Goal: Information Seeking & Learning: Learn about a topic

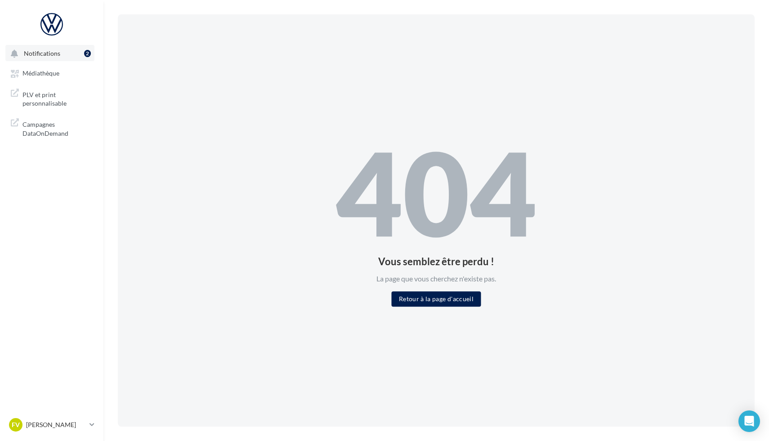
click at [61, 57] on button "Notifications 2" at bounding box center [49, 53] width 89 height 16
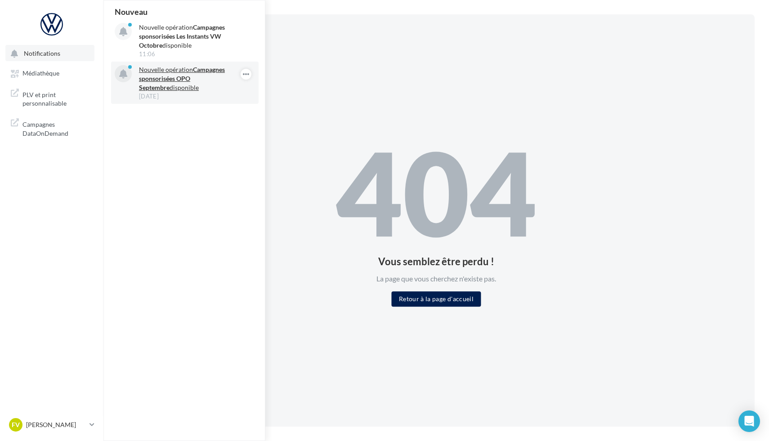
click at [150, 80] on strong "Campagnes sponsorisées OPO Septembre" at bounding box center [182, 79] width 86 height 26
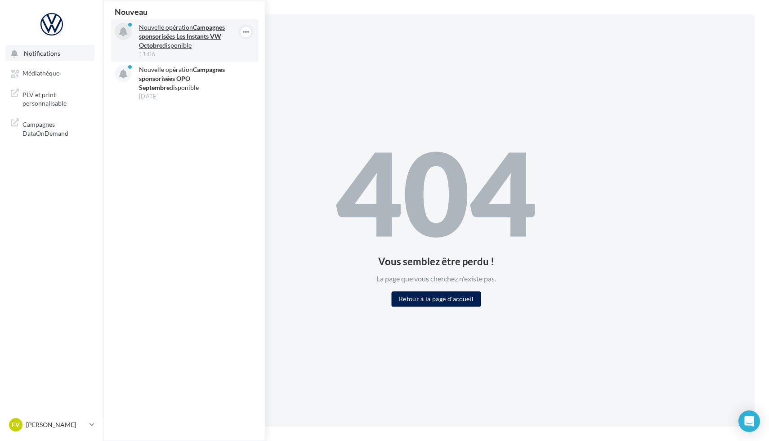
click at [180, 37] on strong "Campagnes sponsorisées Les Instants VW Octobre" at bounding box center [182, 36] width 86 height 26
click at [245, 34] on icon "button" at bounding box center [245, 32] width 7 height 11
click at [223, 72] on button "Découvrir cette opération" at bounding box center [201, 70] width 102 height 21
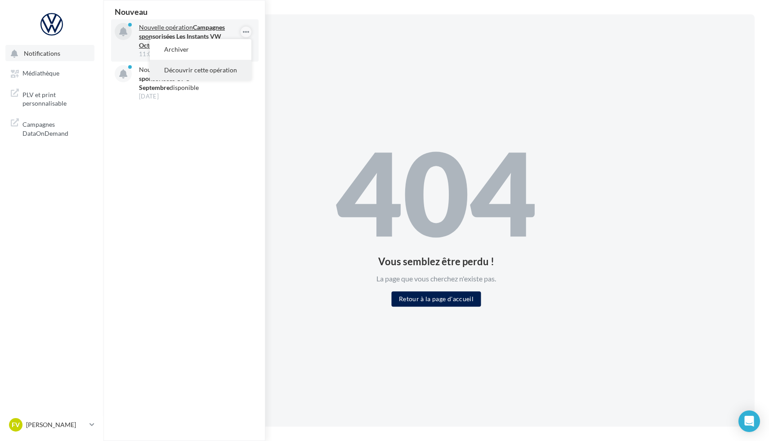
click at [223, 72] on button "Découvrir cette opération" at bounding box center [201, 70] width 102 height 21
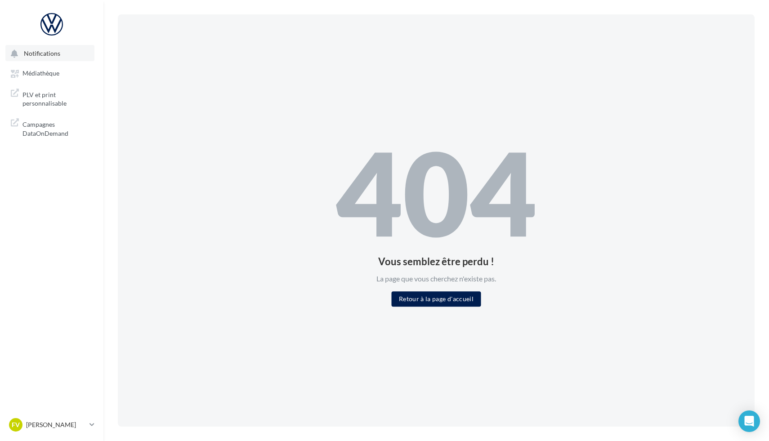
click at [52, 56] on span "Notifications" at bounding box center [42, 53] width 36 height 8
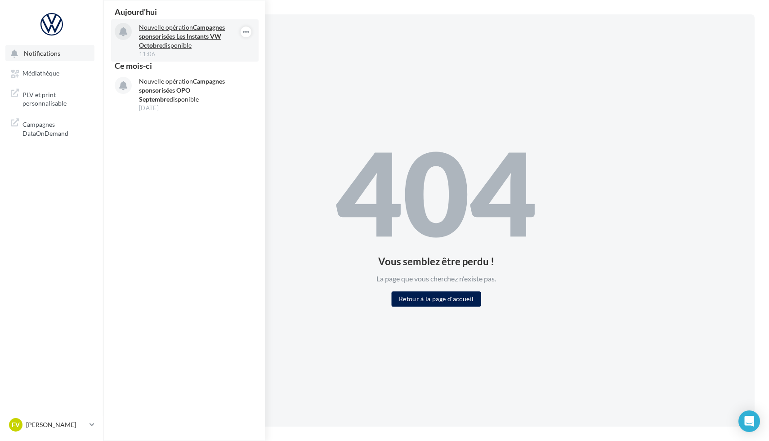
click at [198, 43] on p "Nouvelle opération Campagnes sponsorisées Les Instants VW Octobre disponible" at bounding box center [191, 36] width 104 height 27
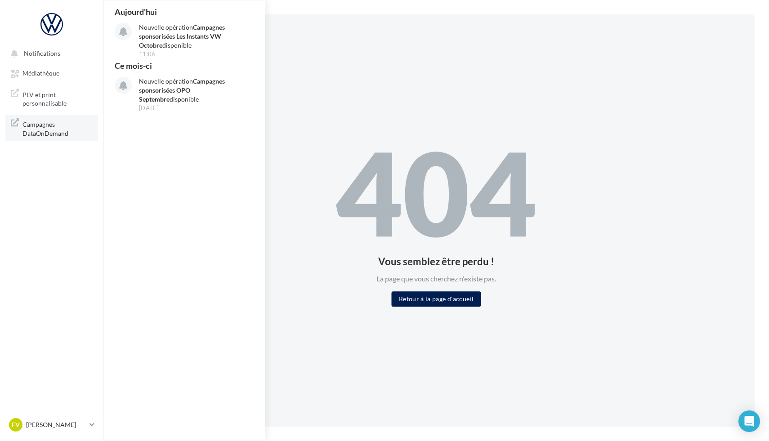
click at [50, 131] on span "Campagnes DataOnDemand" at bounding box center [57, 127] width 70 height 19
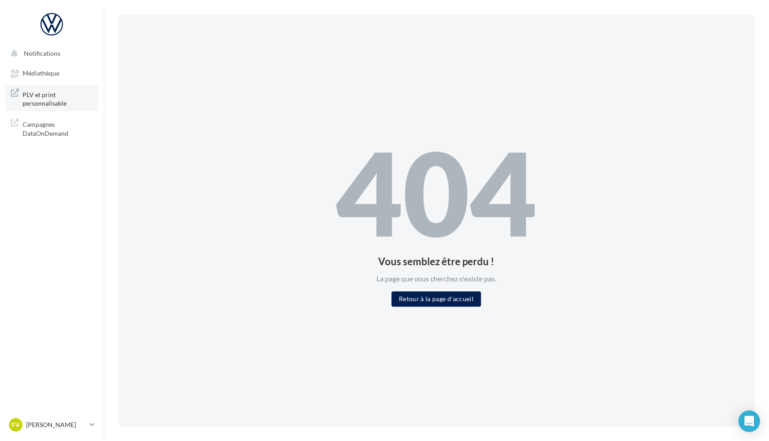
click at [66, 107] on span "PLV et print personnalisable" at bounding box center [57, 98] width 70 height 19
click at [57, 76] on span "Médiathèque" at bounding box center [40, 74] width 37 height 8
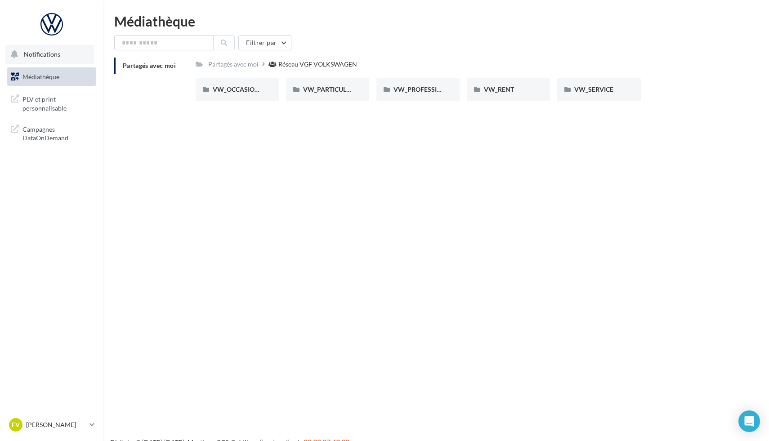
click at [64, 58] on button "Notifications" at bounding box center [49, 54] width 89 height 19
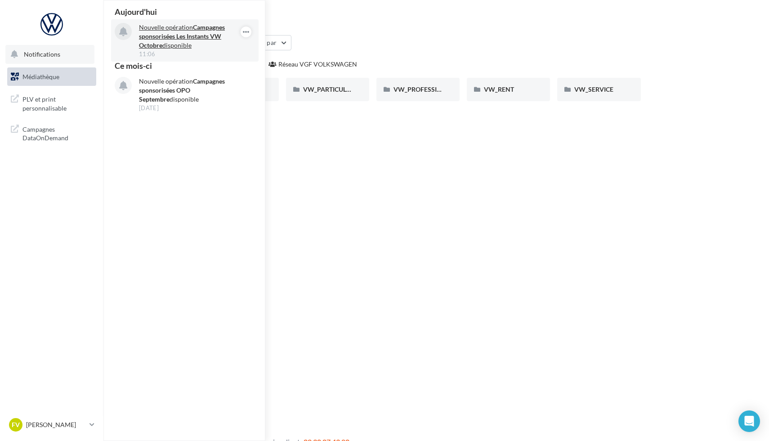
click at [196, 43] on p "Nouvelle opération Campagnes sponsorisées Les Instants VW Octobre disponible" at bounding box center [191, 36] width 104 height 27
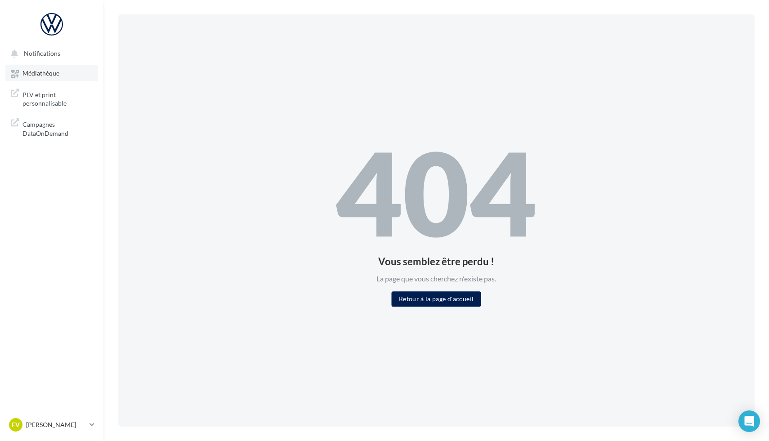
click at [57, 73] on span "Médiathèque" at bounding box center [40, 74] width 37 height 8
